Goal: Book appointment/travel/reservation

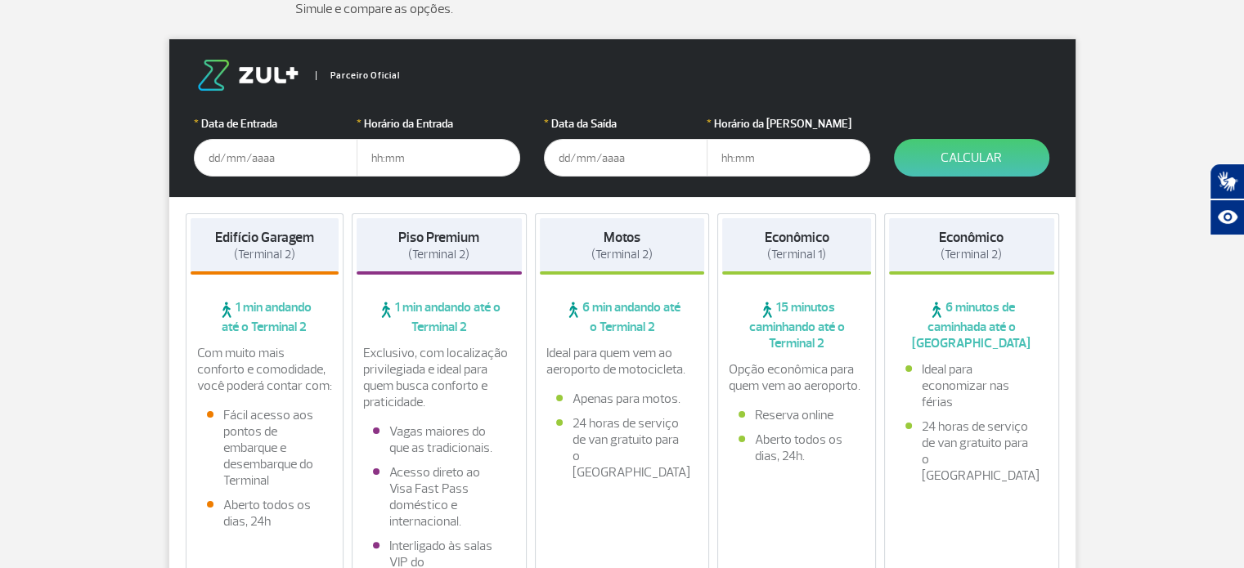
scroll to position [249, 0]
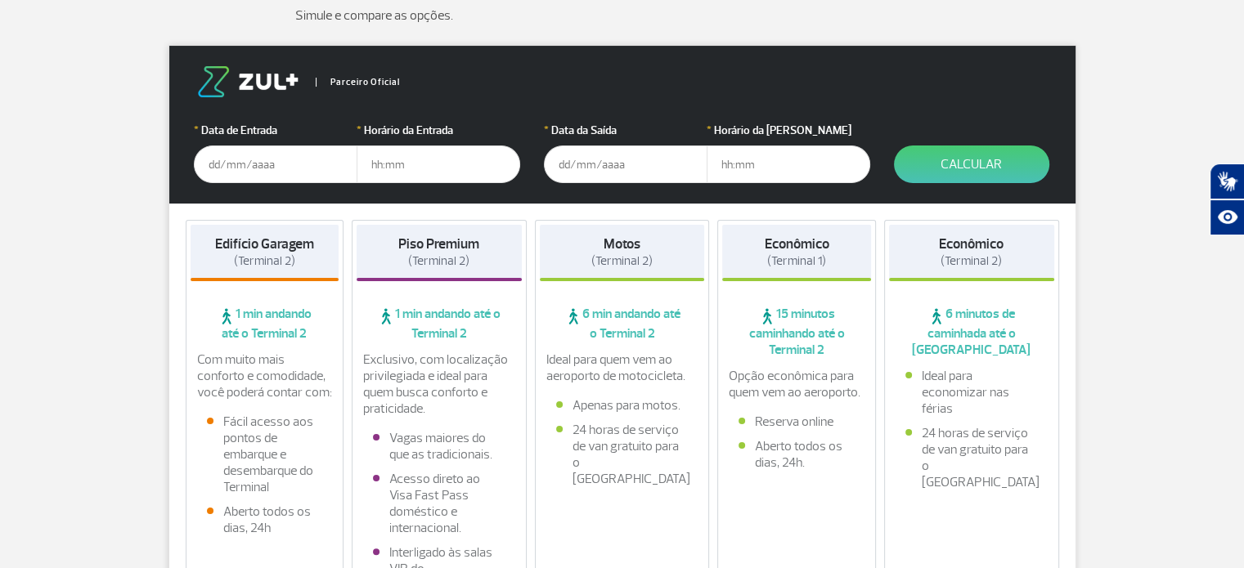
click at [263, 161] on input "text" at bounding box center [276, 165] width 164 height 38
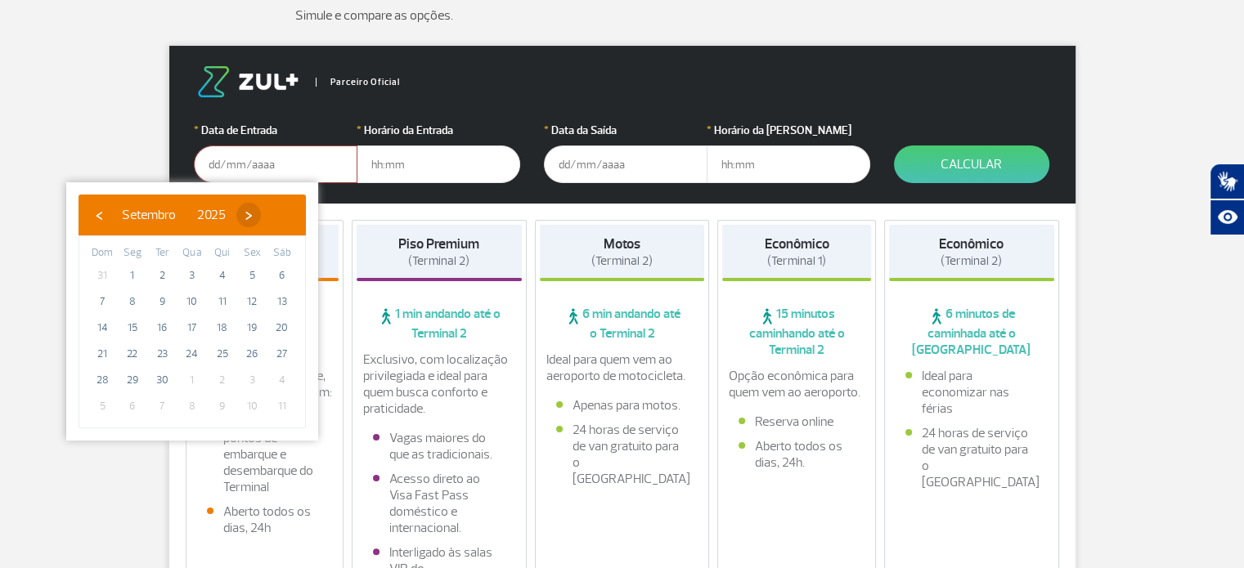
click at [261, 218] on span "›" at bounding box center [248, 215] width 25 height 25
click at [251, 218] on span "›" at bounding box center [239, 215] width 25 height 25
click at [263, 218] on span "›" at bounding box center [251, 215] width 25 height 25
click at [164, 303] on span "6" at bounding box center [162, 302] width 26 height 26
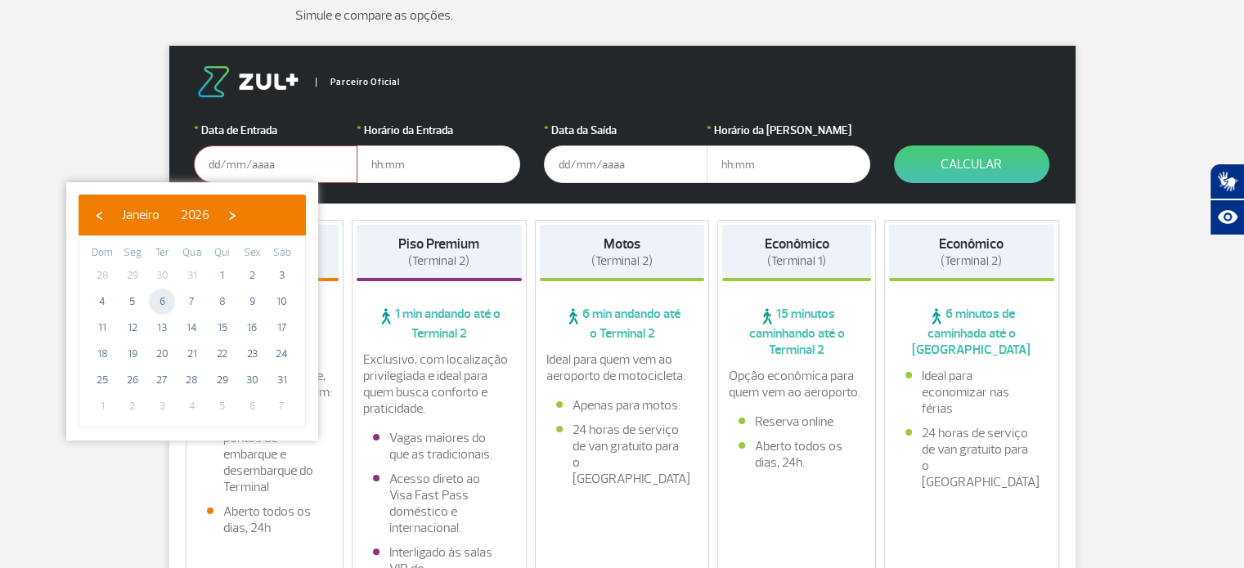
type input "[DATE]"
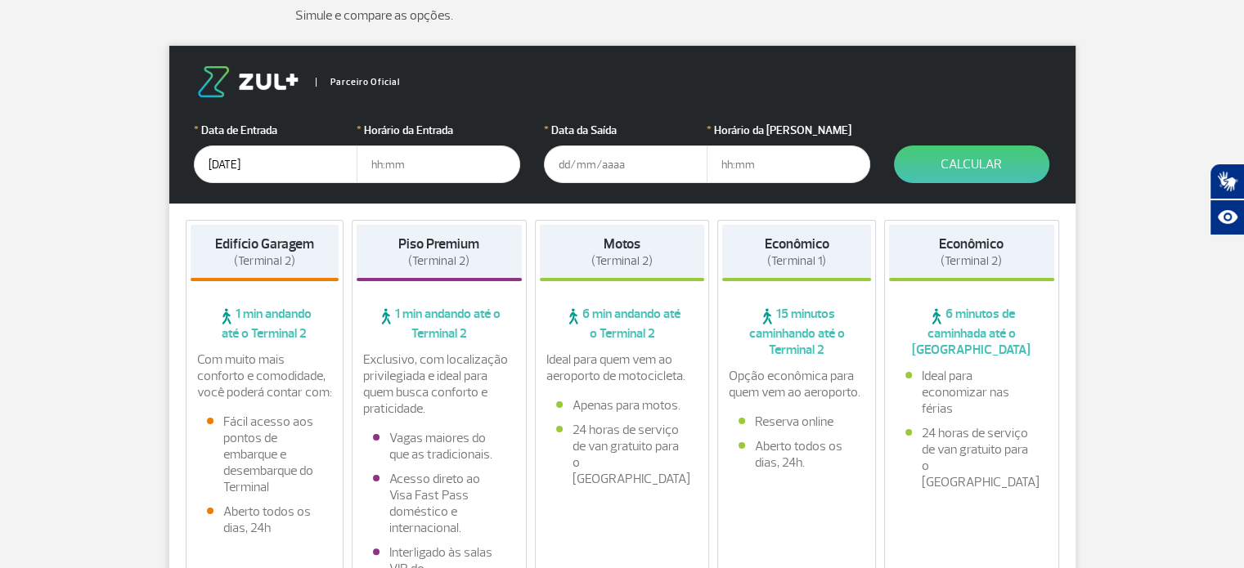
click at [438, 163] on input "text" at bounding box center [439, 165] width 164 height 38
type input "13:00"
click at [657, 146] on input "[DATE]" at bounding box center [626, 165] width 164 height 38
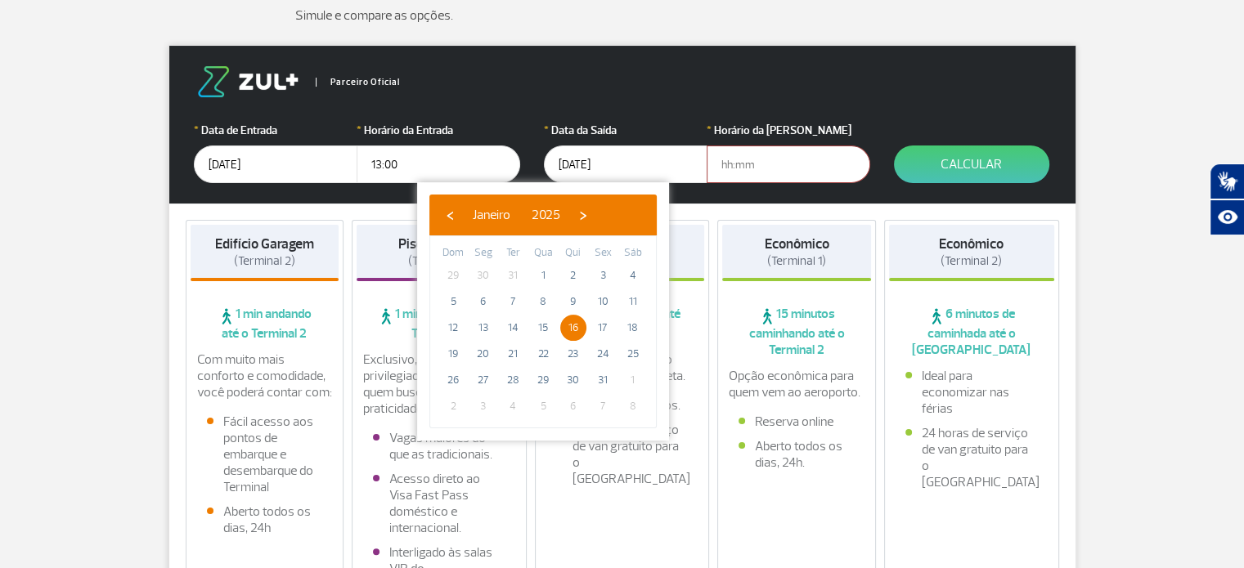
type input "[DATE]"
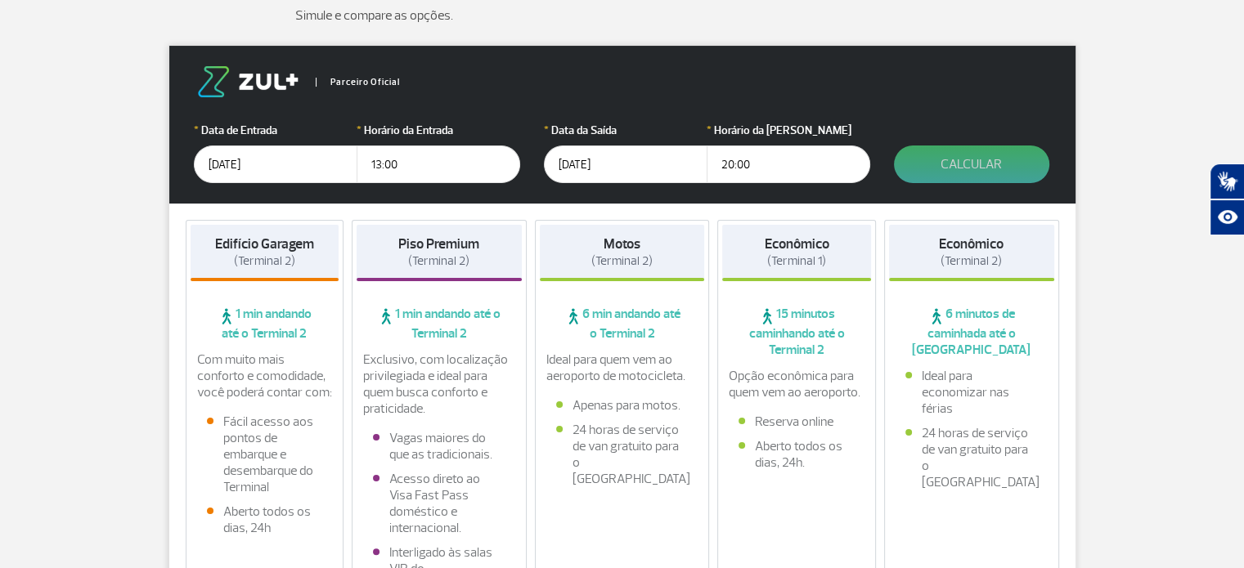
type input "20:00"
click at [1012, 166] on button "Calcular" at bounding box center [971, 165] width 155 height 38
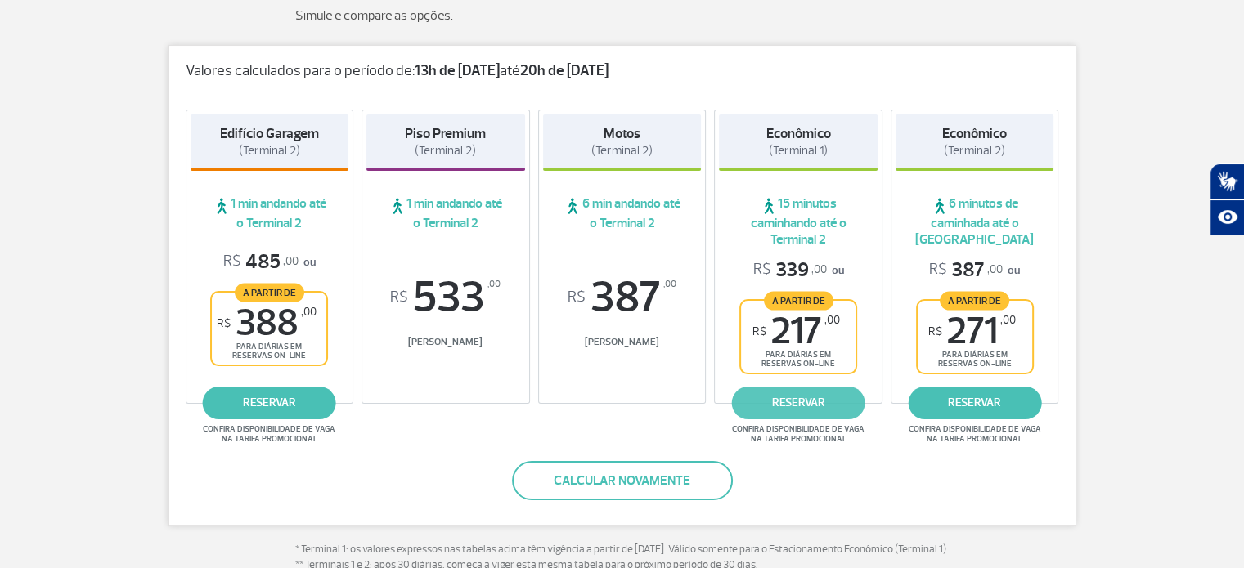
click at [814, 398] on link "reservar" at bounding box center [798, 403] width 133 height 33
